Goal: Task Accomplishment & Management: Manage account settings

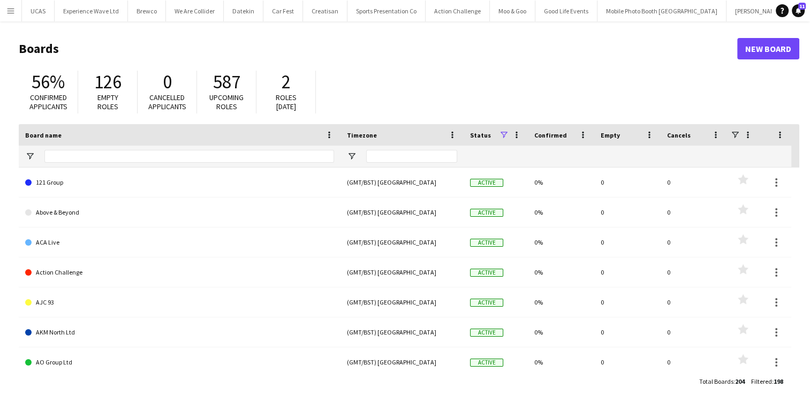
scroll to position [0, 171]
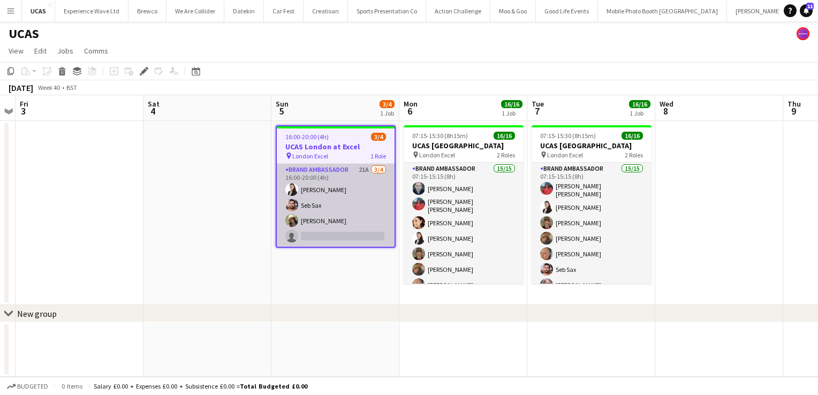
click at [344, 202] on app-card-role "Brand Ambassador 21A [DATE] 16:00-20:00 (4h) [PERSON_NAME] Seb Sax [PERSON_NAME…" at bounding box center [336, 205] width 118 height 83
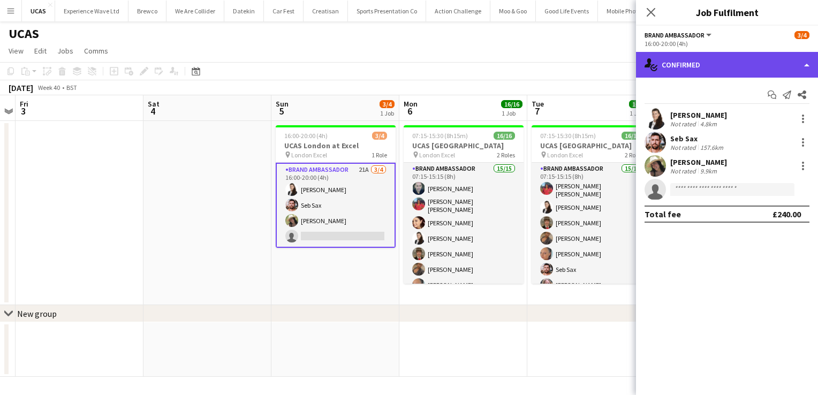
click at [792, 67] on div "single-neutral-actions-check-2 Confirmed" at bounding box center [727, 65] width 182 height 26
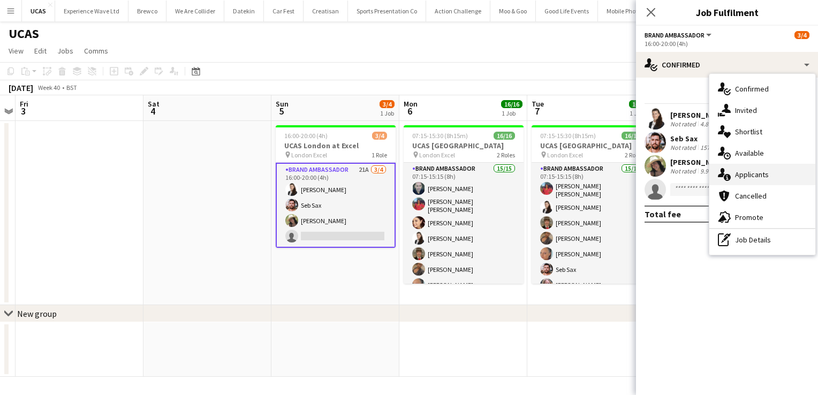
click at [777, 176] on div "single-neutral-actions-information Applicants" at bounding box center [762, 174] width 106 height 21
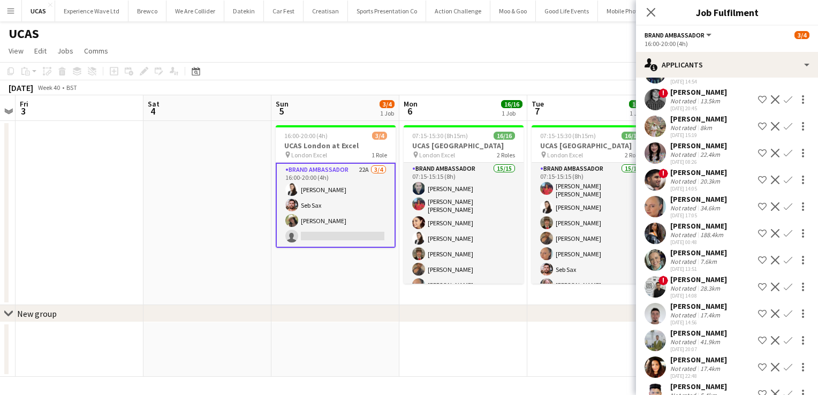
scroll to position [73, 0]
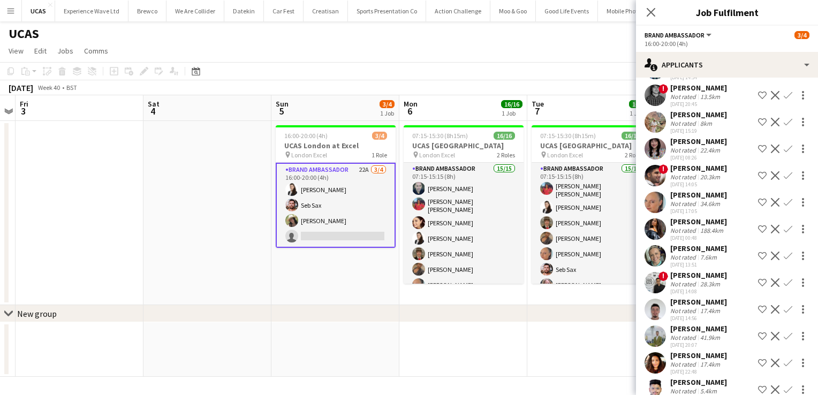
click at [721, 256] on div "Not rated 7.6km" at bounding box center [698, 257] width 57 height 8
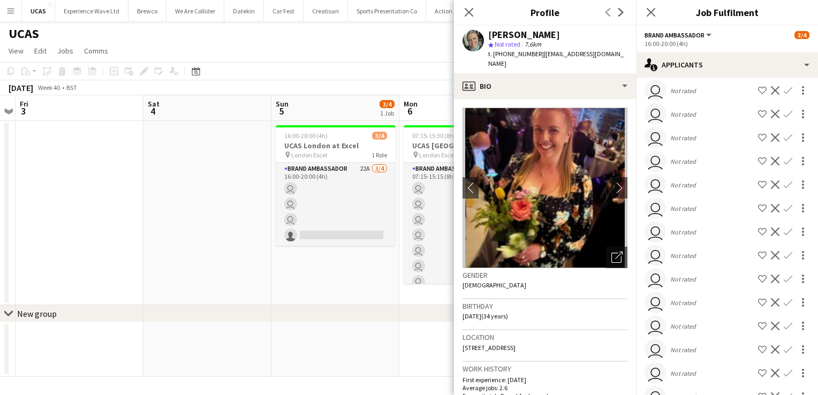
scroll to position [0, 0]
